Goal: Transaction & Acquisition: Purchase product/service

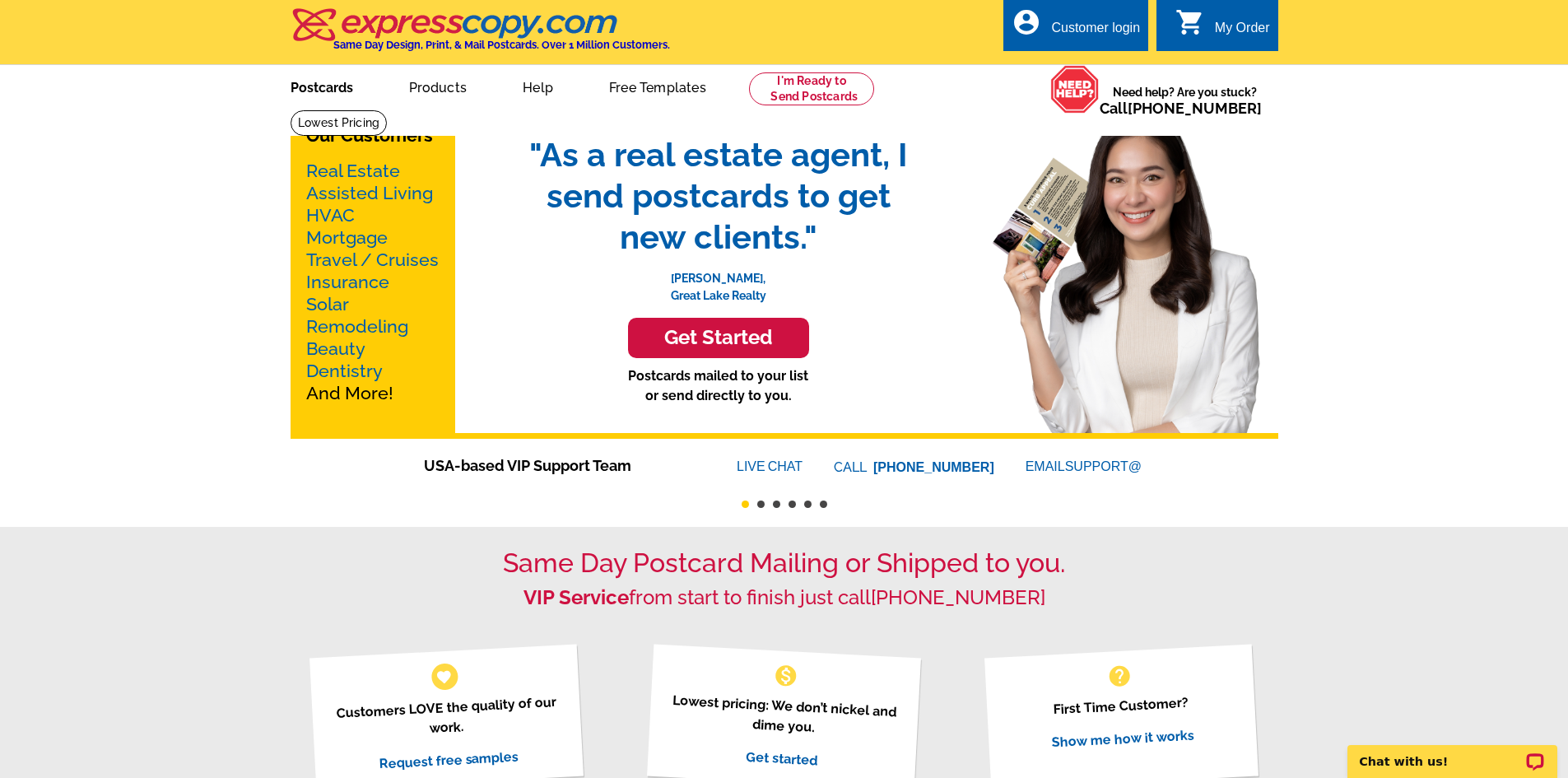
click at [340, 88] on link "Postcards" at bounding box center [321, 86] width 115 height 38
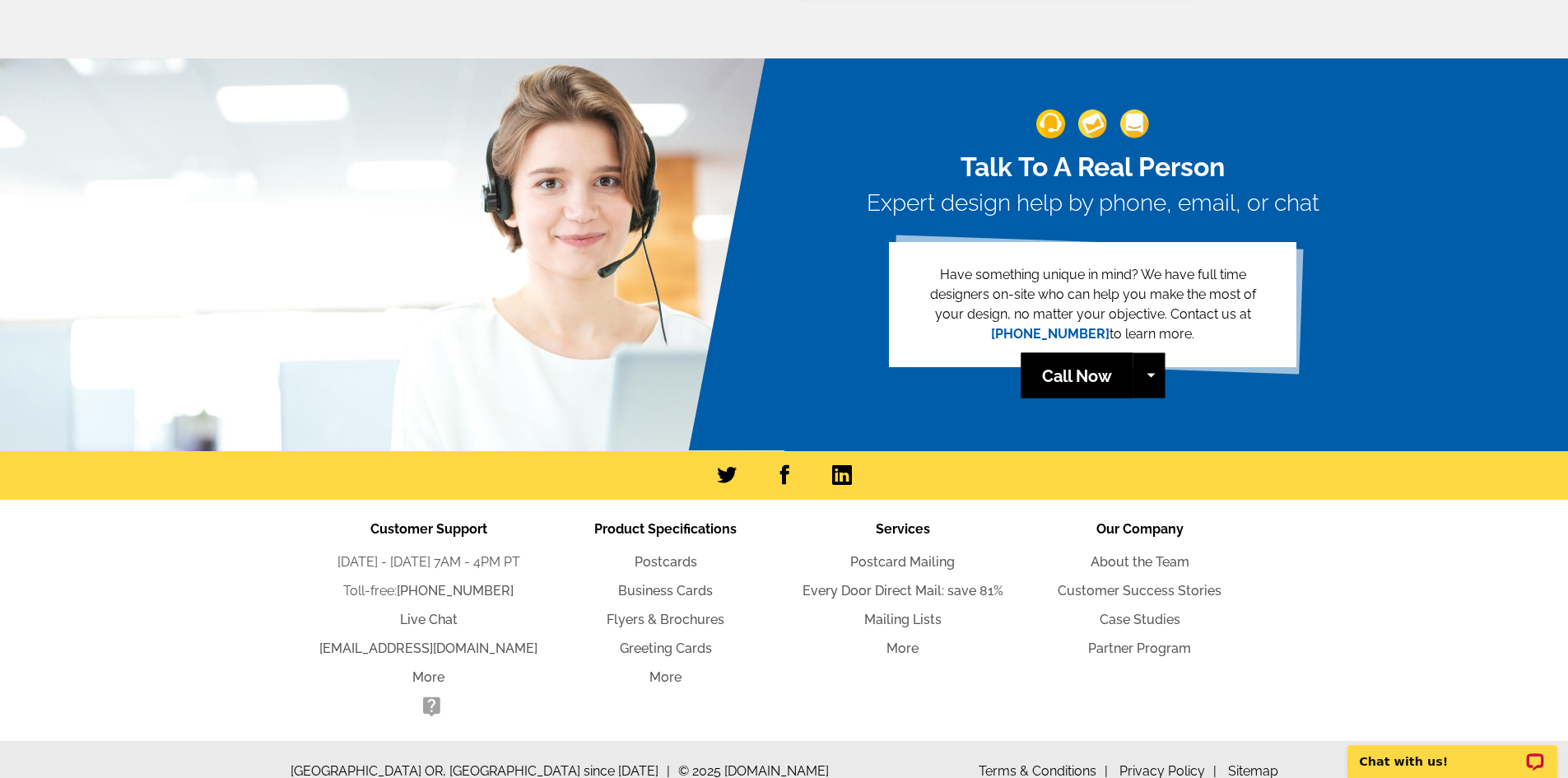
scroll to position [3586, 0]
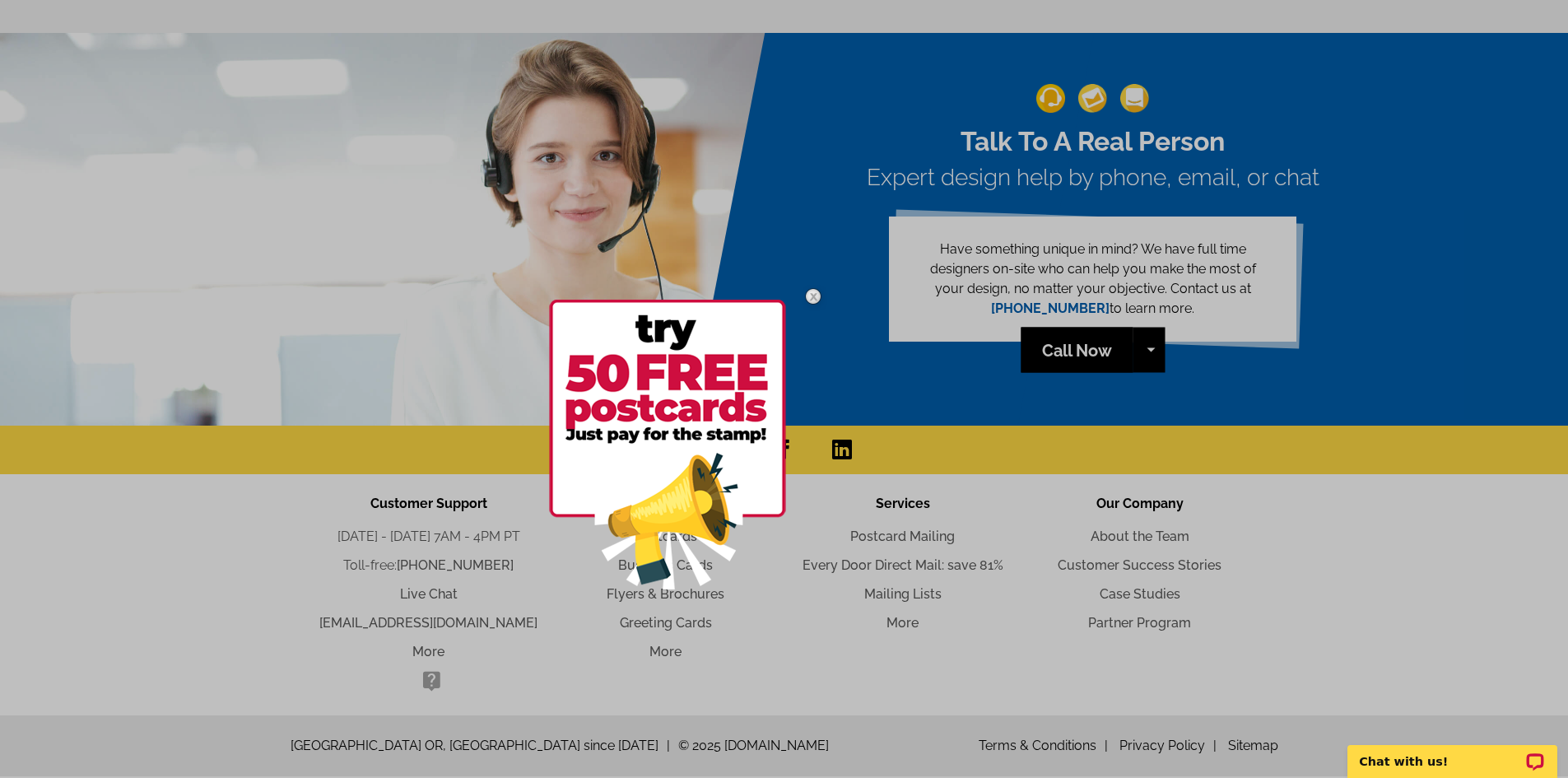
click at [809, 297] on img at bounding box center [813, 296] width 47 height 47
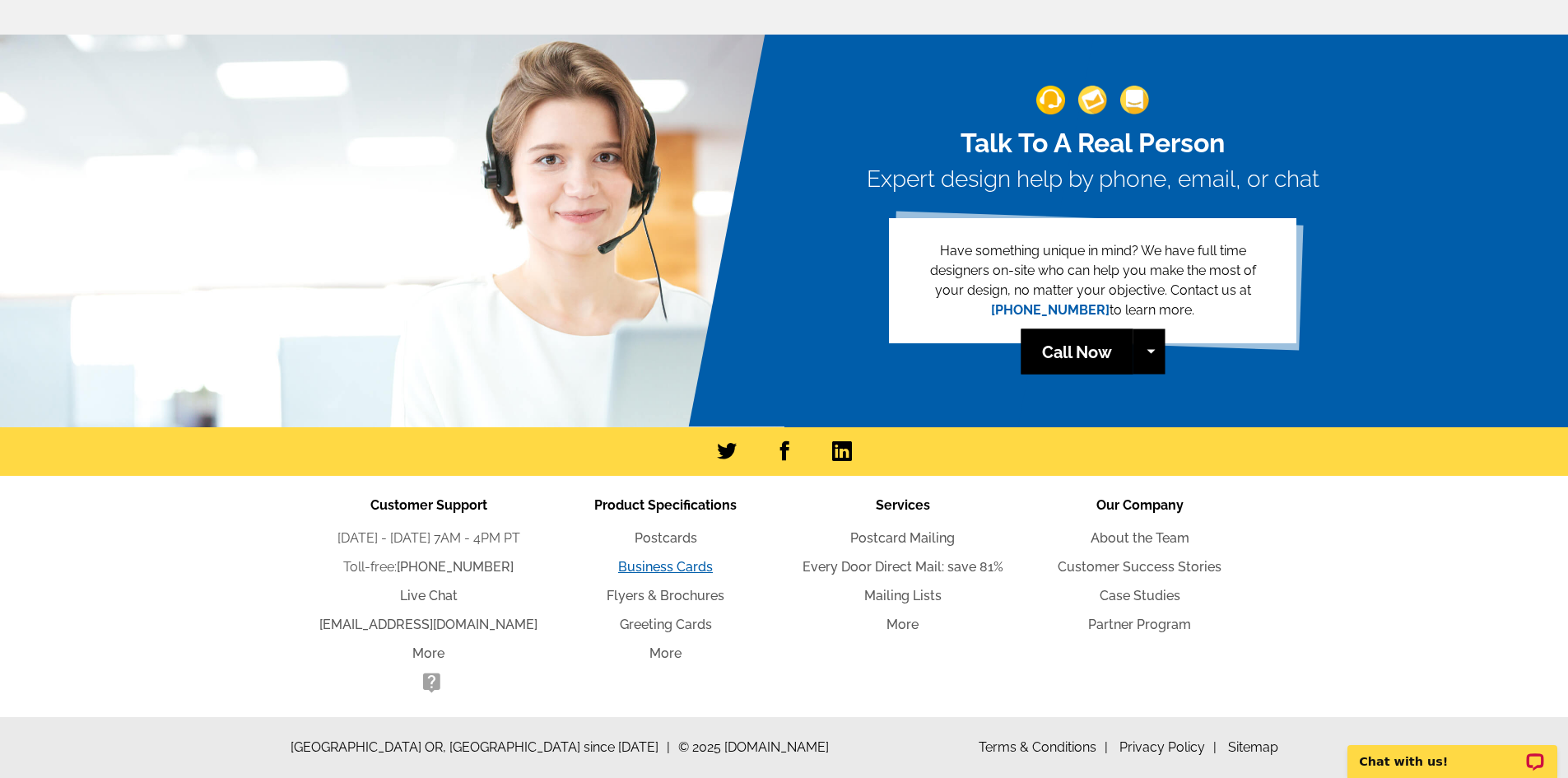
click at [680, 566] on link "Business Cards" at bounding box center [666, 566] width 95 height 16
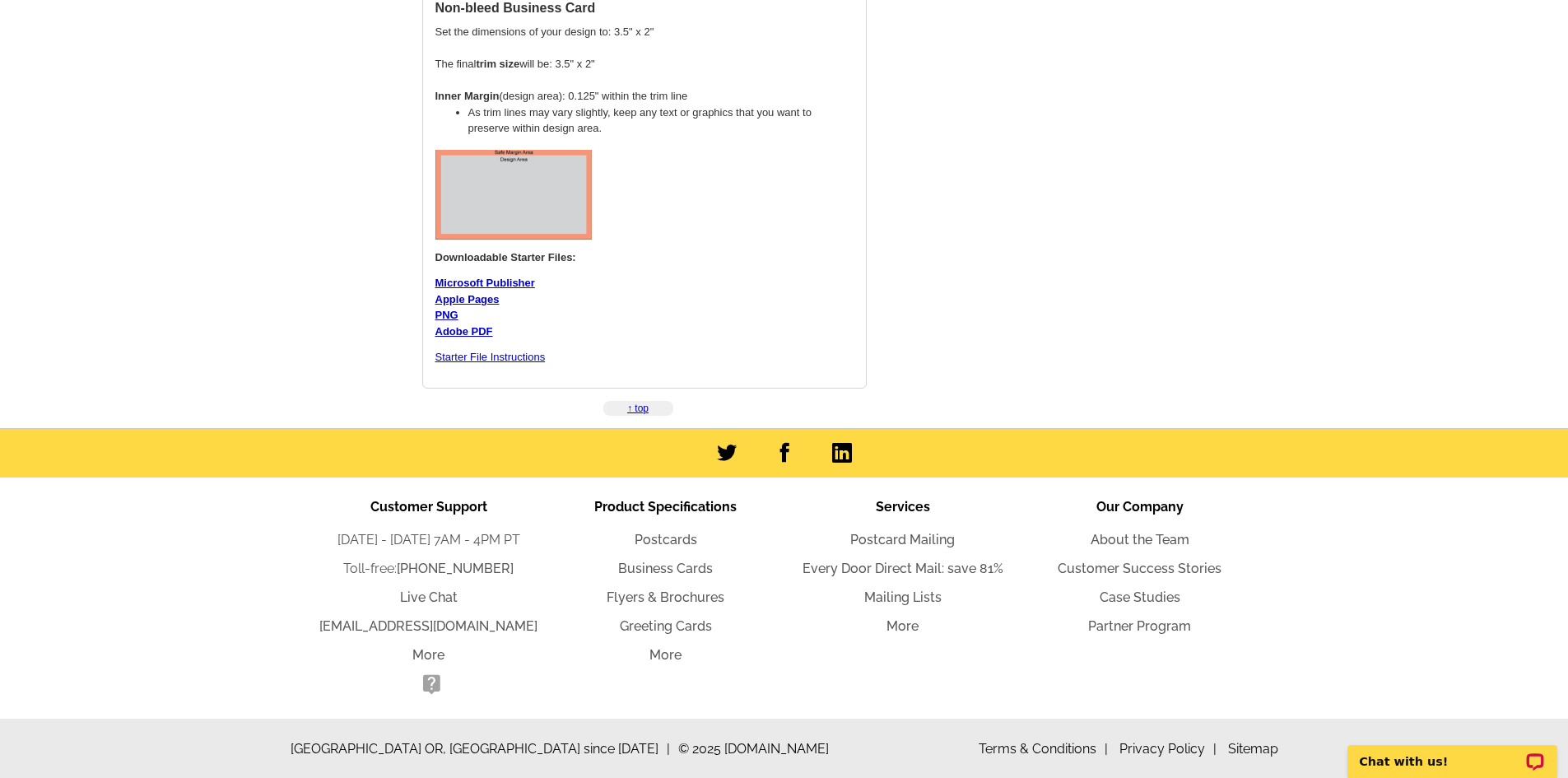
scroll to position [1339, 0]
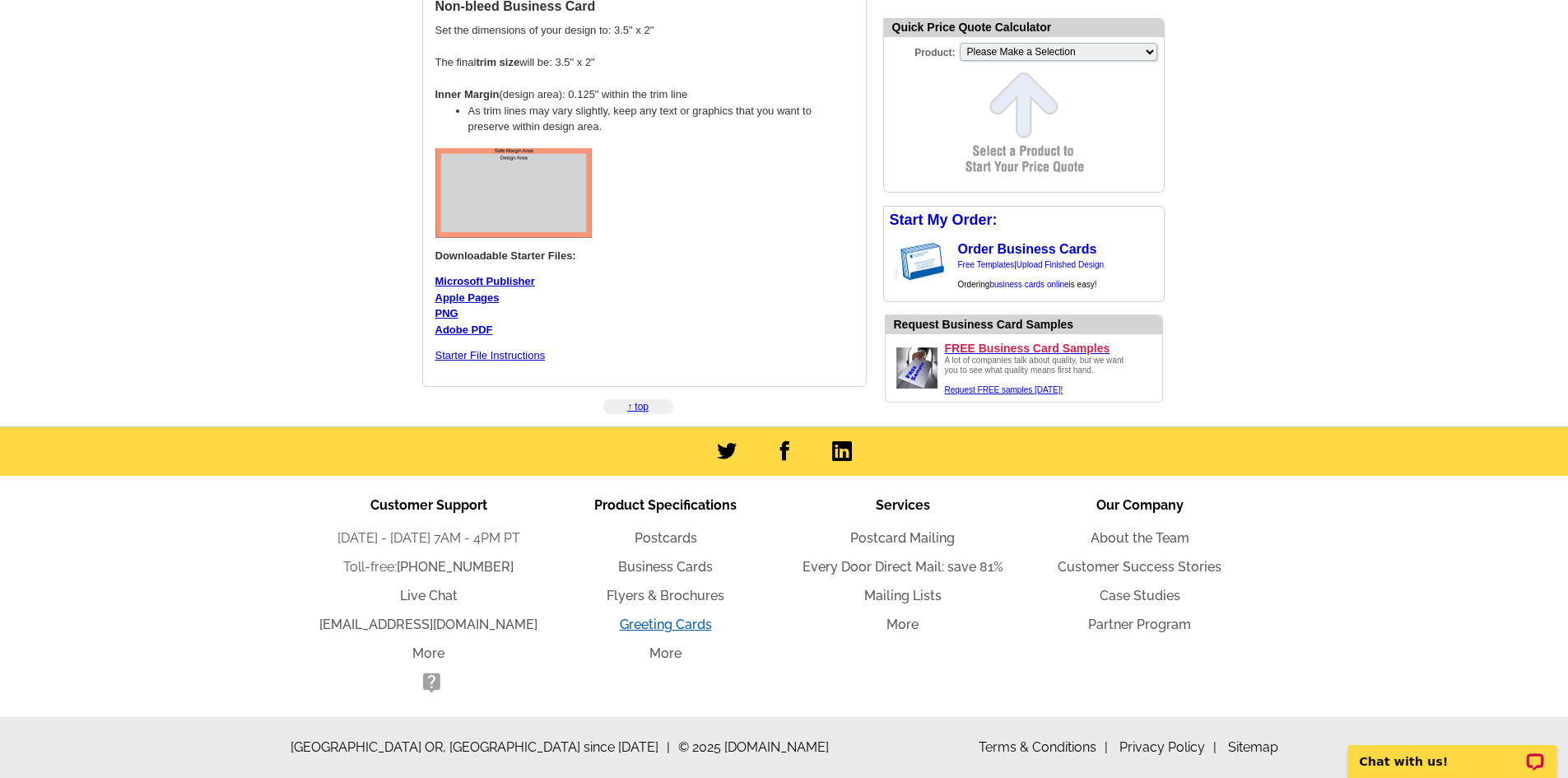
click at [666, 627] on link "Greeting Cards" at bounding box center [665, 625] width 92 height 16
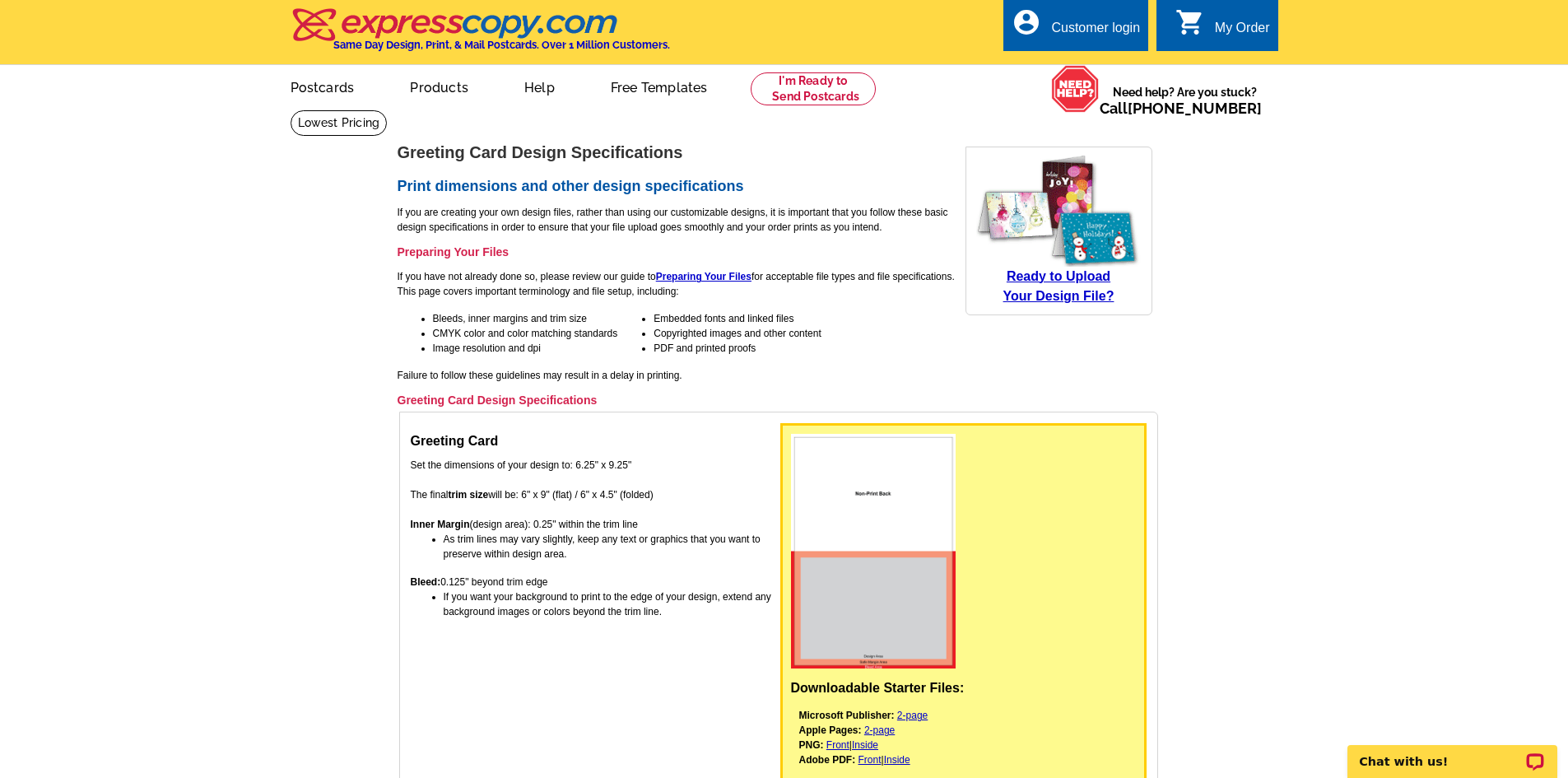
scroll to position [426, 0]
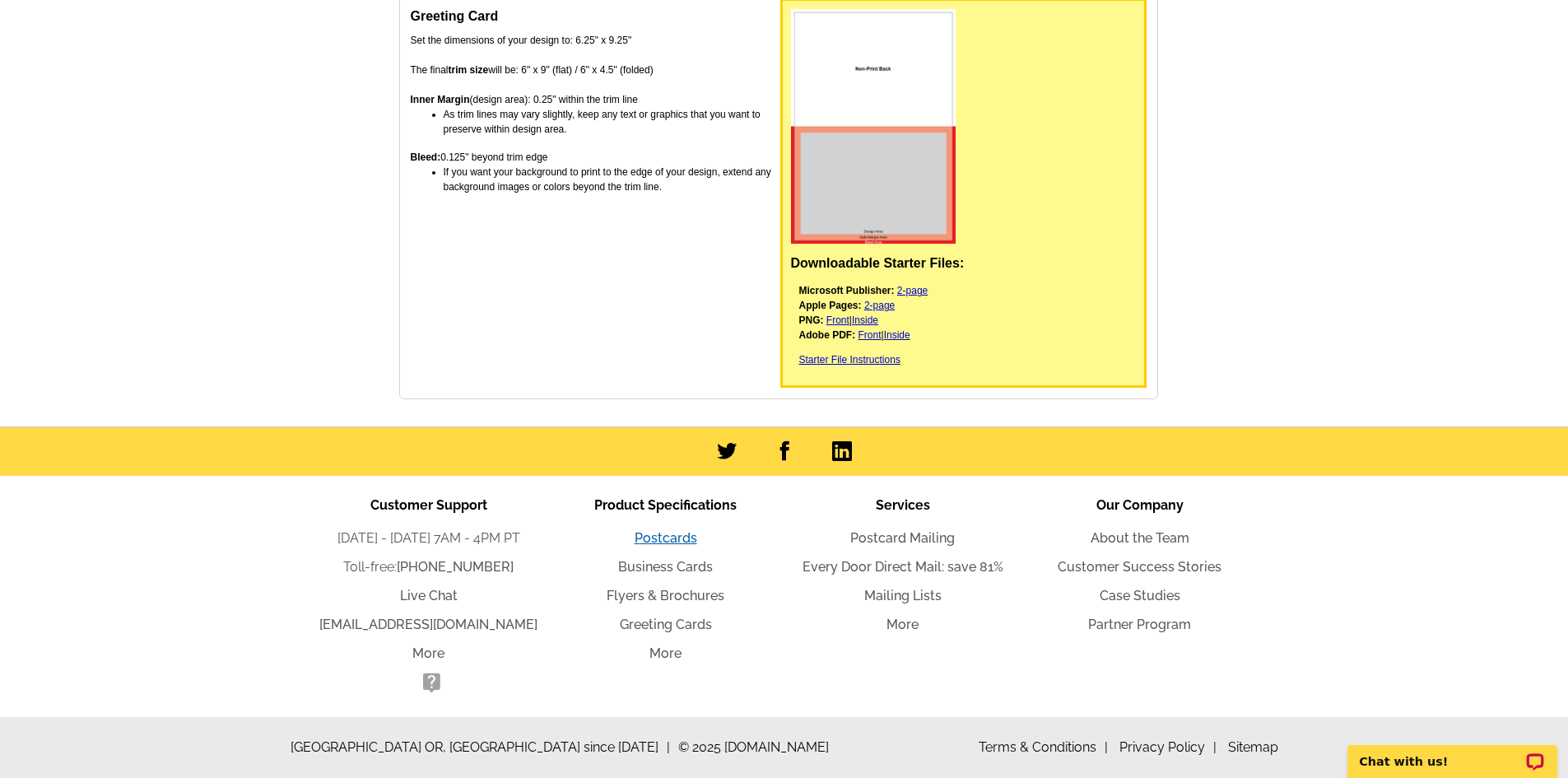
click at [665, 533] on link "Postcards" at bounding box center [665, 538] width 62 height 16
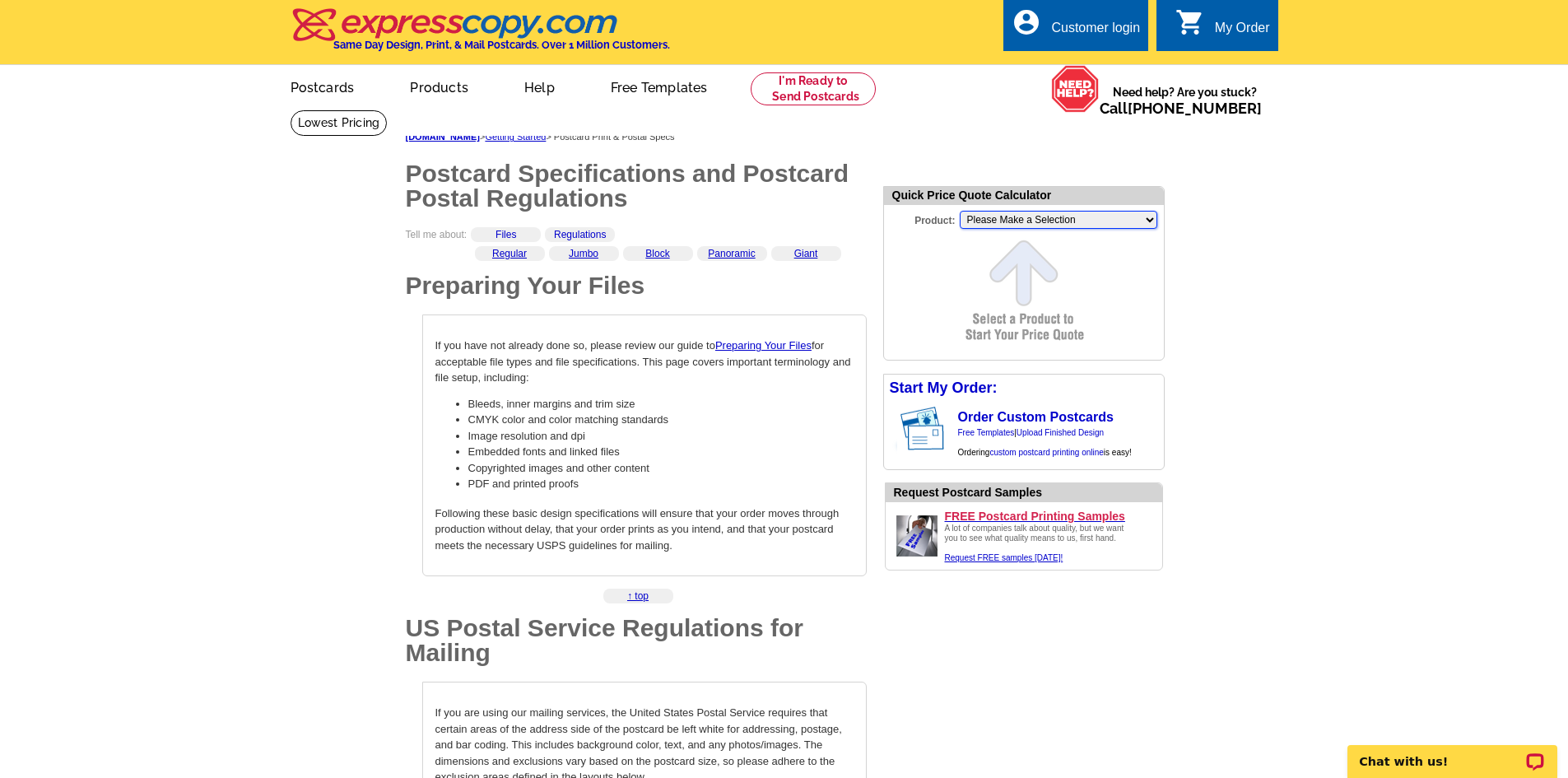
click at [1062, 216] on select "Please Make a Selection Jumbo Postcard (5.5" x 8.5") Regular Postcard (4.25" x …" at bounding box center [1058, 220] width 197 height 18
select select "1"
click at [960, 212] on select "Please Make a Selection Jumbo Postcard (5.5" x 8.5") Regular Postcard (4.25" x …" at bounding box center [1058, 220] width 197 height 18
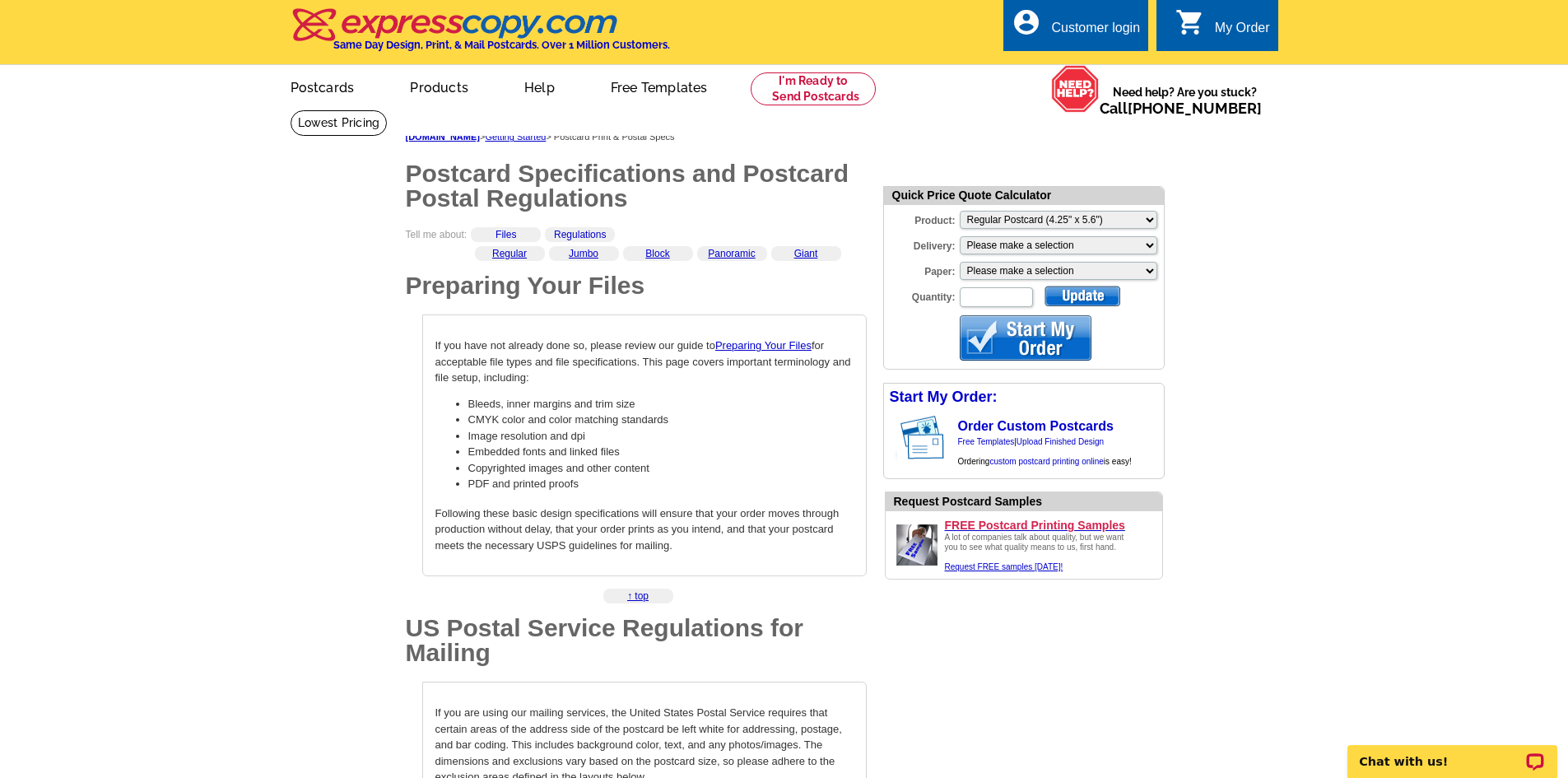
click at [998, 257] on div "Paper: Please make a selection Recyclable Board Uncoated Heavy Card Stock Uncoa…" at bounding box center [1024, 247] width 280 height 26
click at [1004, 247] on select "Please make a selection Print + Address+USPS First Class Print-Only+Shipped To …" at bounding box center [1058, 246] width 197 height 18
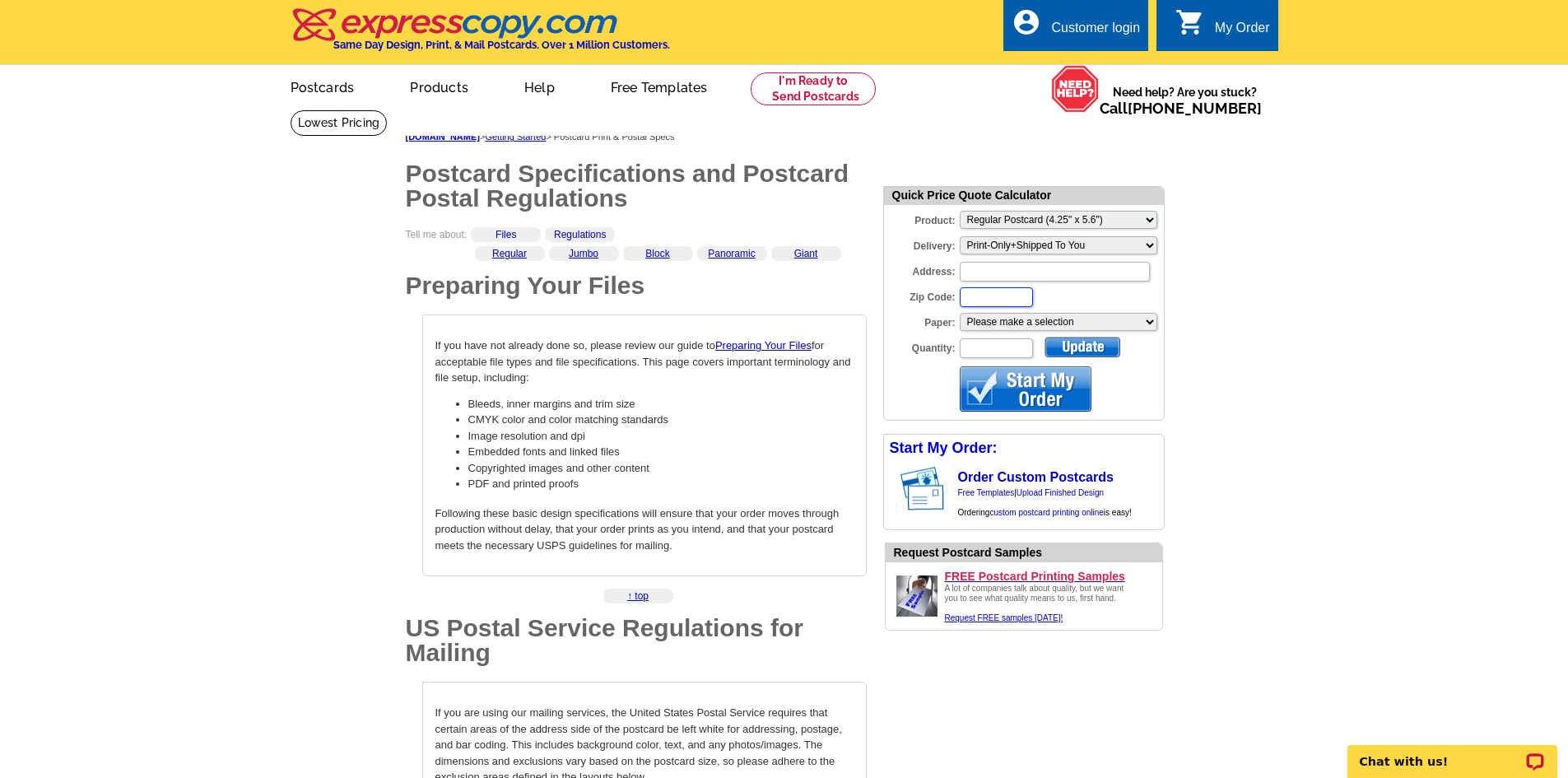
click at [1014, 293] on input "Zip Code:" at bounding box center [997, 297] width 73 height 20
type input "57702"
click at [1067, 317] on select "Please make a selection Recyclable Board Uncoated Heavy Card Stock Uncoated Cov…" at bounding box center [1058, 322] width 197 height 18
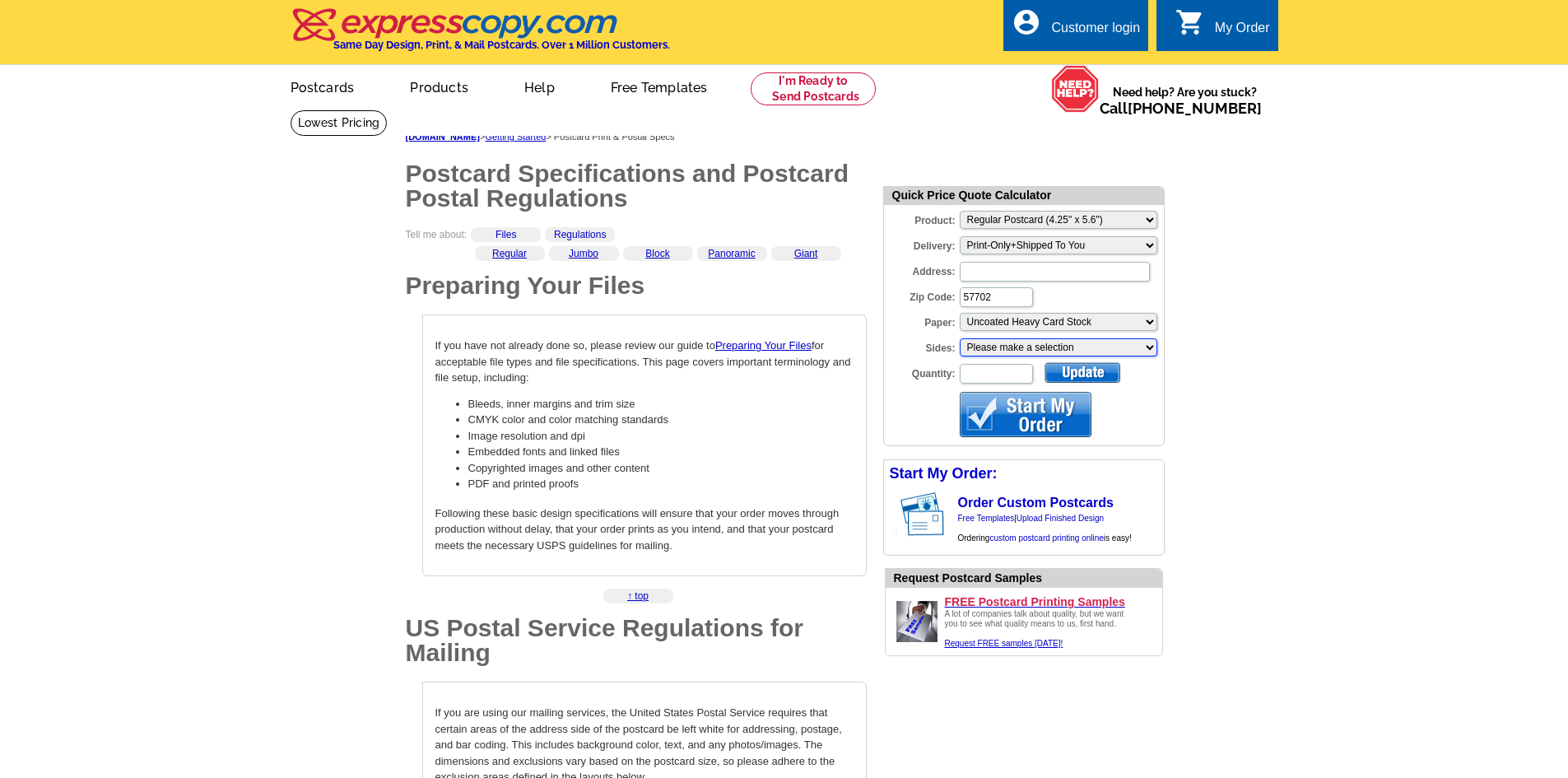
click at [1020, 348] on select "Please make a selection One sided, color Two sided, full color" at bounding box center [1058, 347] width 197 height 18
select select "3"
click at [960, 340] on select "Please make a selection One sided, color Two sided, full color" at bounding box center [1058, 347] width 197 height 18
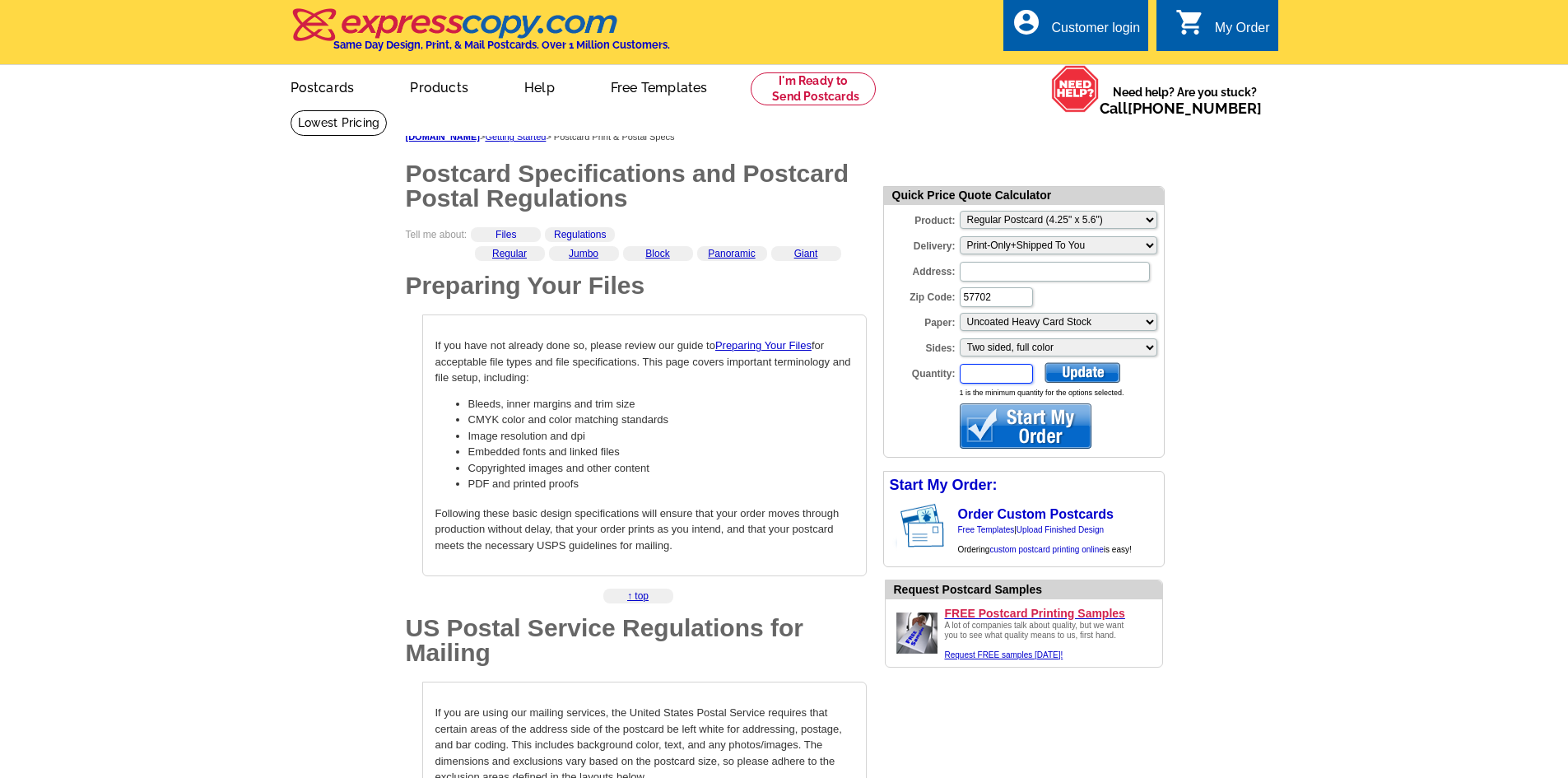
click at [1006, 384] on input "Quantity:" at bounding box center [997, 374] width 73 height 20
type input "100"
click at [1090, 376] on div at bounding box center [1083, 372] width 76 height 21
